Goal: Task Accomplishment & Management: Manage account settings

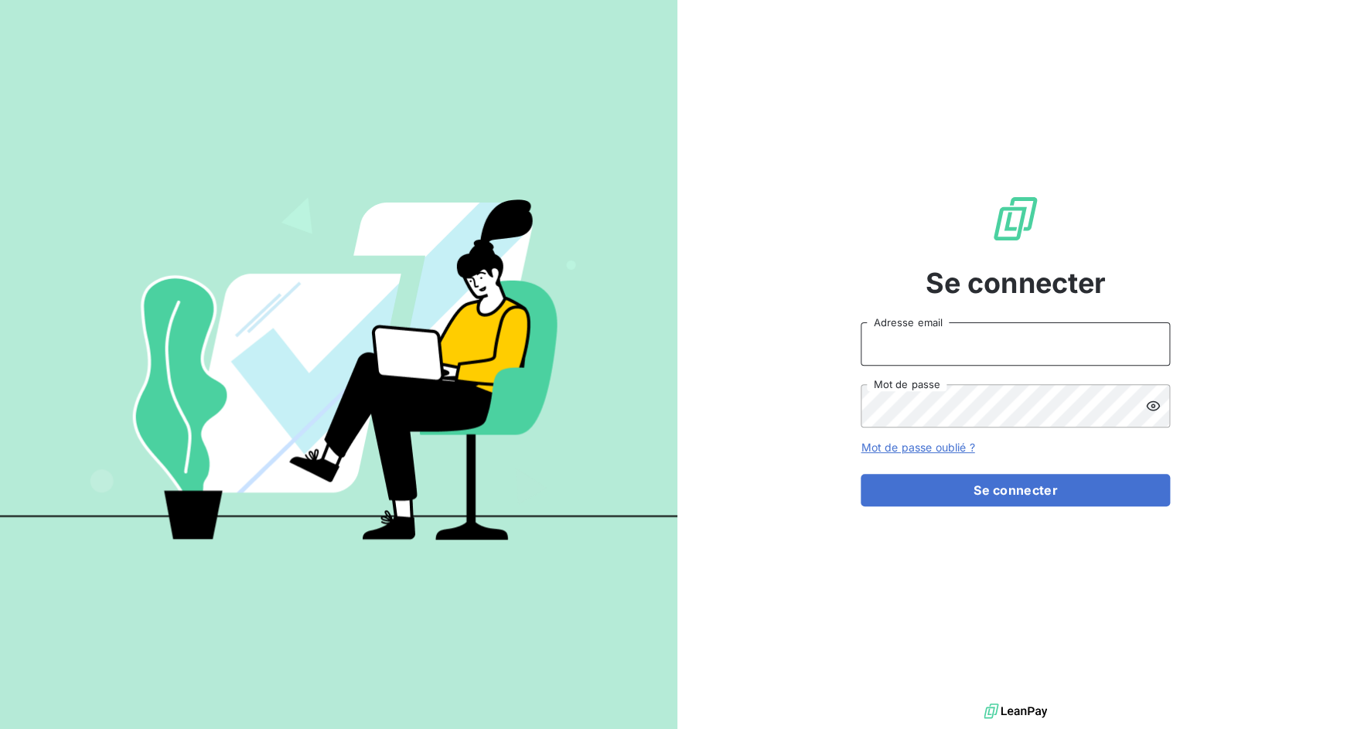
click at [928, 352] on input "Adresse email" at bounding box center [1014, 343] width 309 height 43
drag, startPoint x: 916, startPoint y: 338, endPoint x: 981, endPoint y: 340, distance: 65.0
click at [981, 340] on input "admin@3dcelo" at bounding box center [1014, 343] width 309 height 43
type input "admin@bertrandpneus"
click at [860, 474] on button "Se connecter" at bounding box center [1014, 490] width 309 height 32
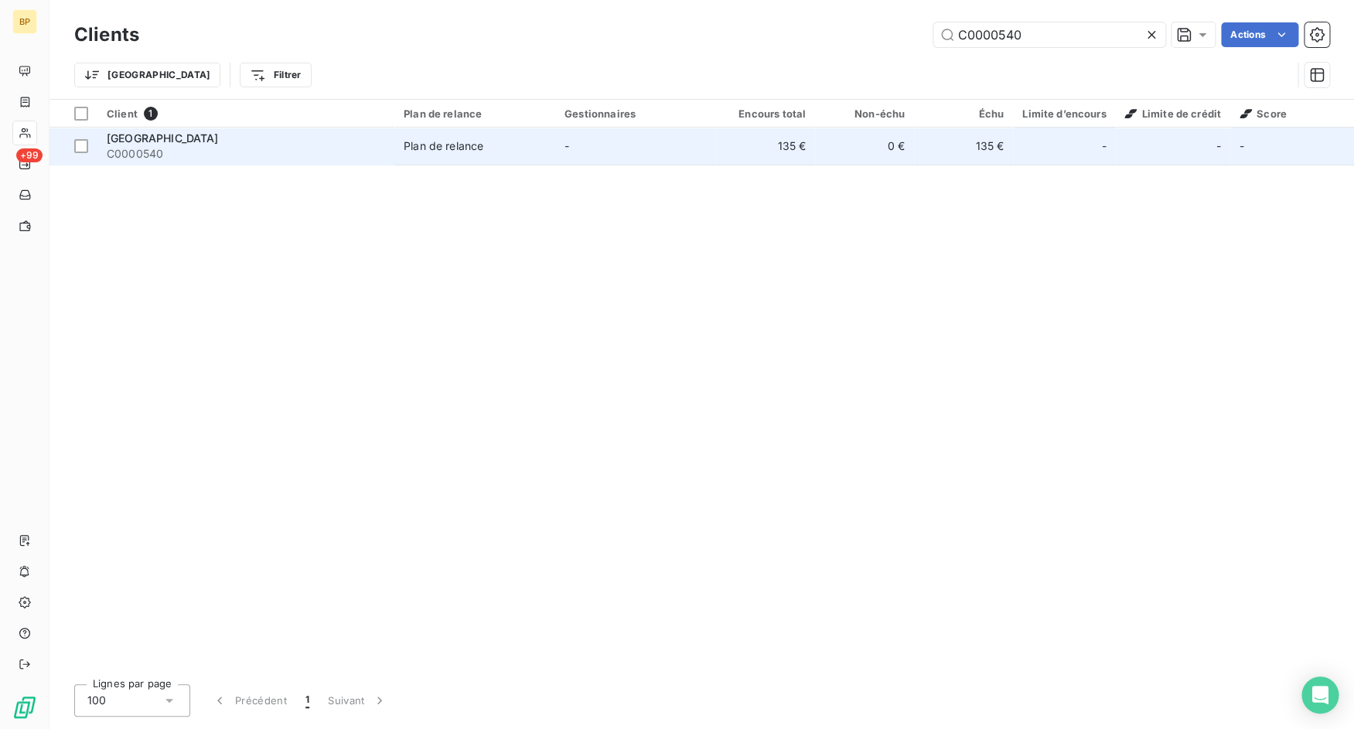
type input "C0000540"
click at [300, 149] on span "C0000540" at bounding box center [246, 153] width 278 height 15
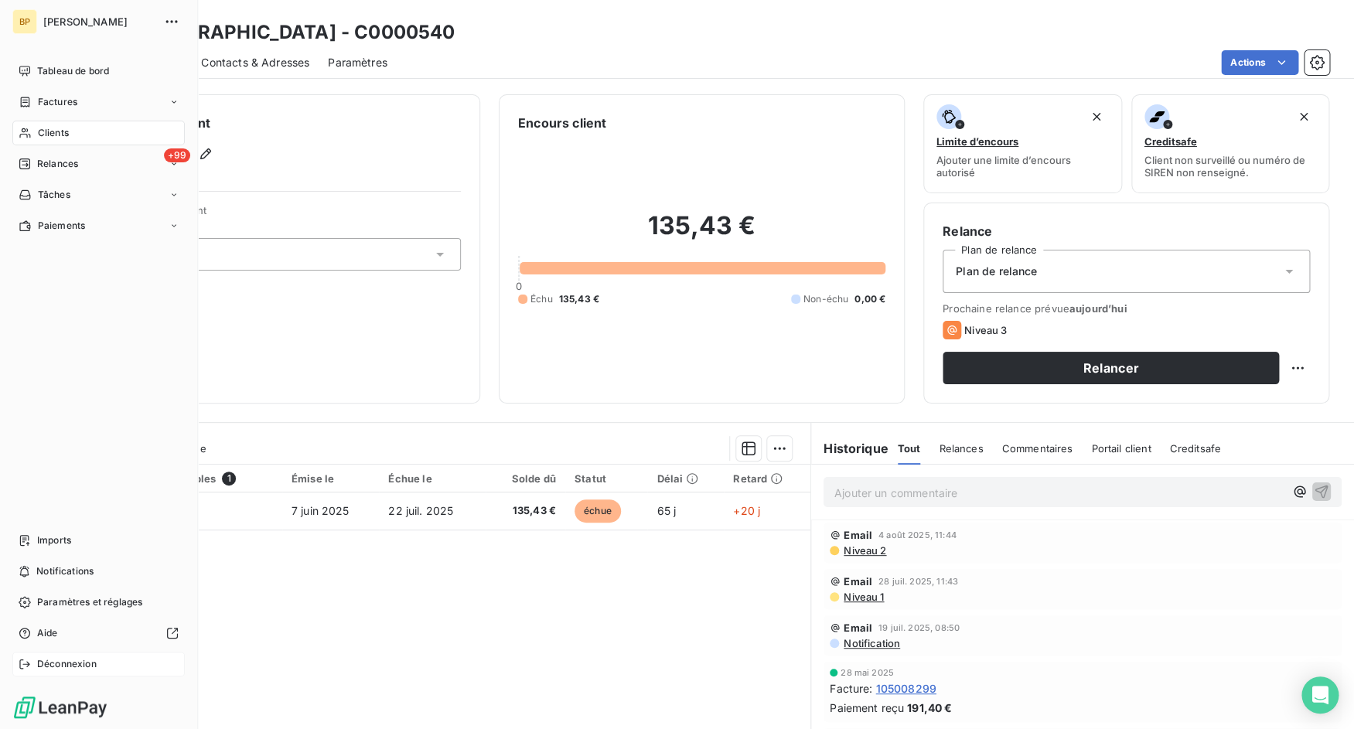
click at [85, 661] on span "Déconnexion" at bounding box center [67, 664] width 60 height 14
